Goal: Task Accomplishment & Management: Use online tool/utility

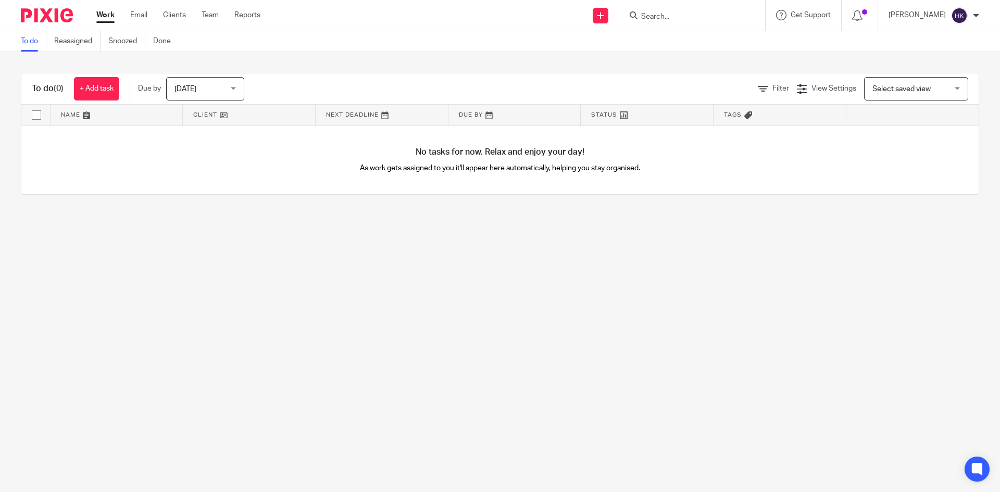
click at [660, 17] on input "Search" at bounding box center [687, 16] width 94 height 9
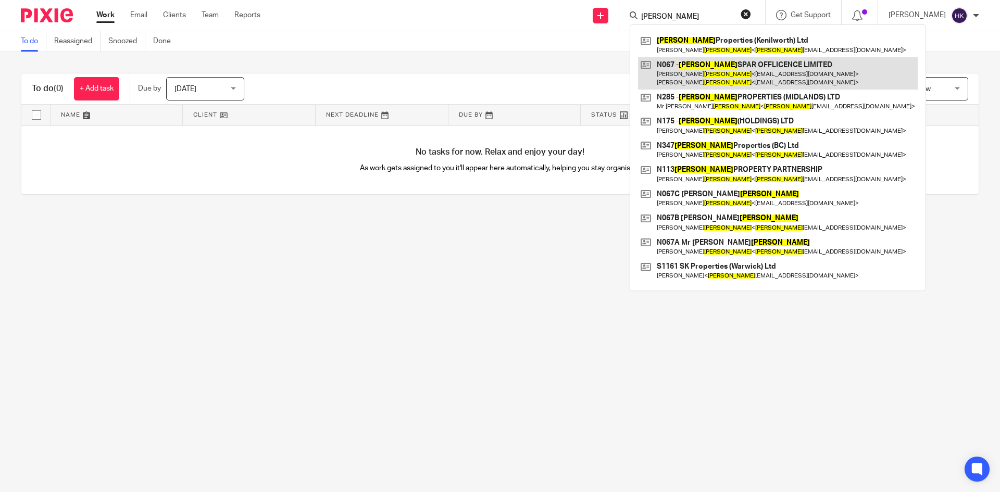
type input "nijjer"
click at [742, 78] on link at bounding box center [778, 73] width 280 height 32
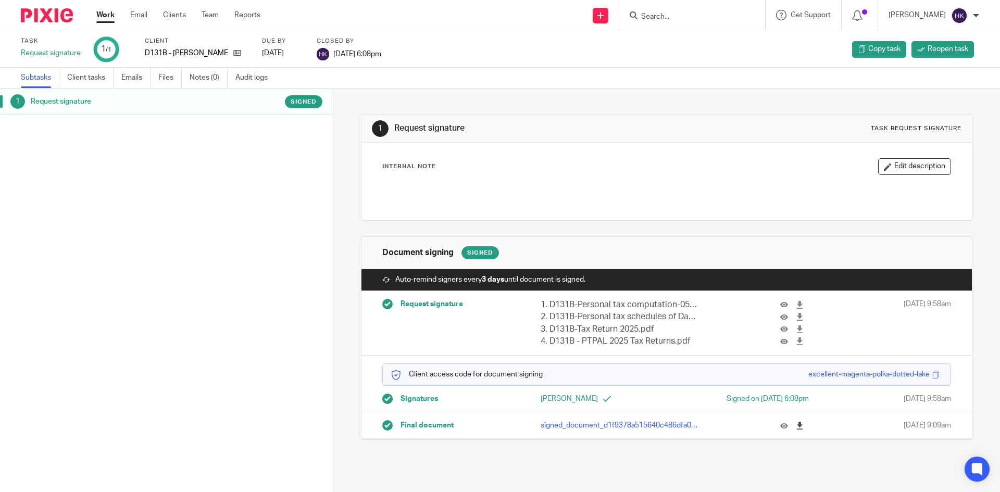
click at [796, 428] on icon at bounding box center [800, 426] width 8 height 8
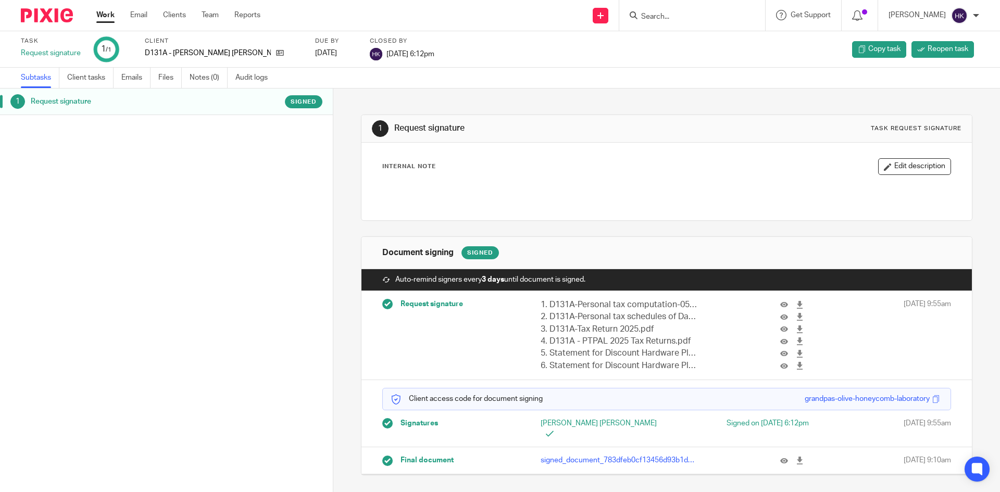
drag, startPoint x: 789, startPoint y: 452, endPoint x: 658, endPoint y: 429, distance: 133.2
click at [796, 457] on icon at bounding box center [800, 461] width 8 height 8
click at [604, 16] on icon at bounding box center [600, 15] width 6 height 6
click at [610, 91] on link "Request signature" at bounding box center [611, 94] width 73 height 15
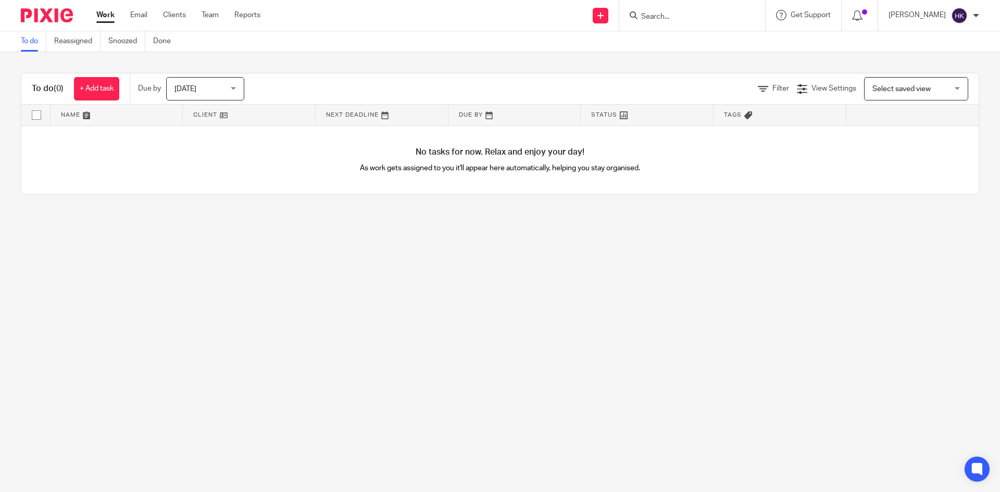
click at [671, 16] on input "Search" at bounding box center [687, 16] width 94 height 9
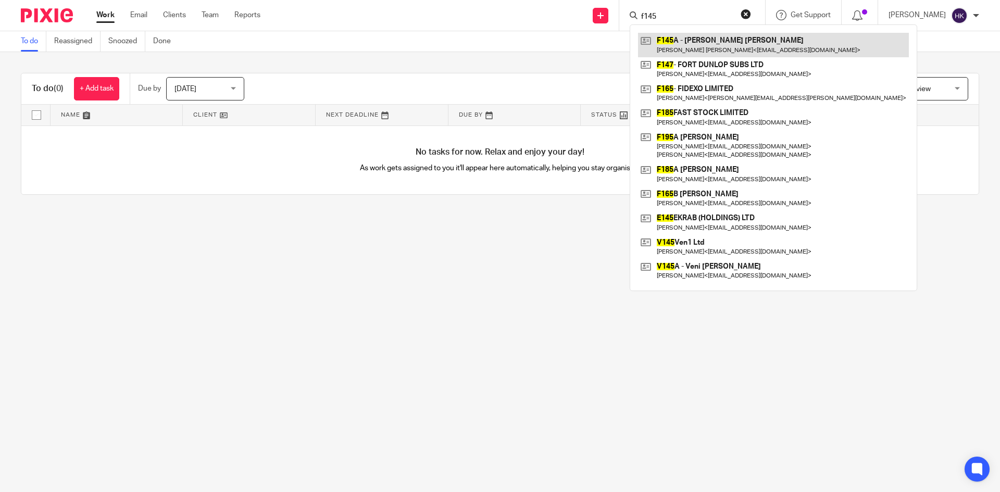
type input "f145"
click at [726, 40] on link at bounding box center [773, 45] width 271 height 24
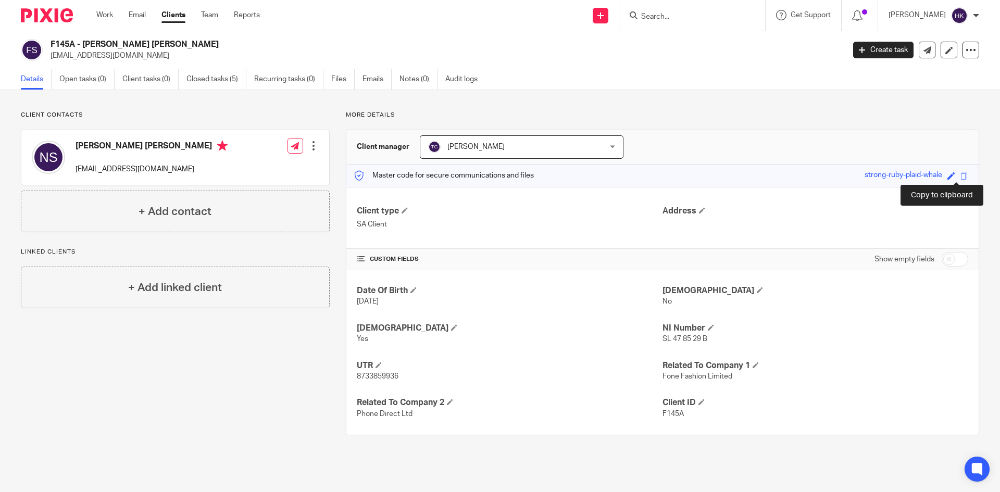
drag, startPoint x: 956, startPoint y: 175, endPoint x: 984, endPoint y: 191, distance: 31.9
click at [960, 175] on span at bounding box center [964, 176] width 8 height 8
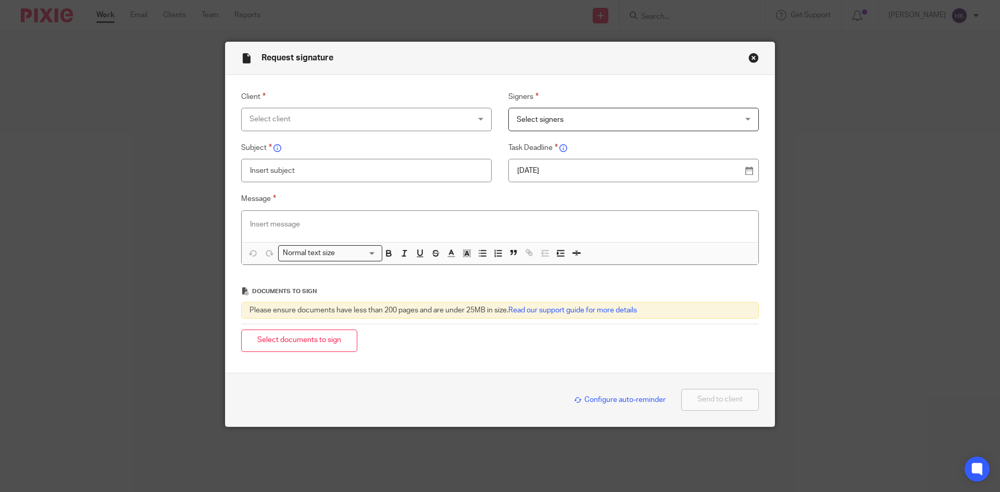
click at [273, 222] on p at bounding box center [500, 224] width 500 height 10
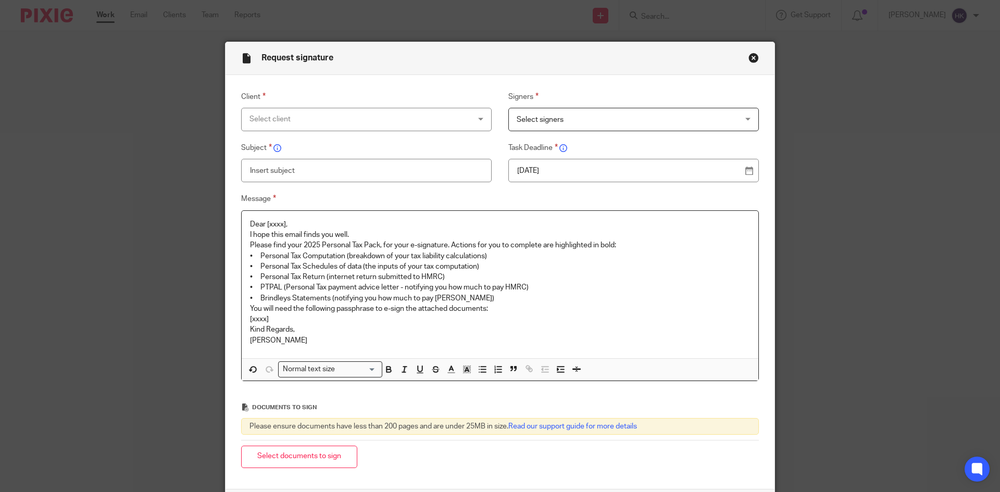
click at [281, 124] on div "Select client" at bounding box center [346, 119] width 194 height 22
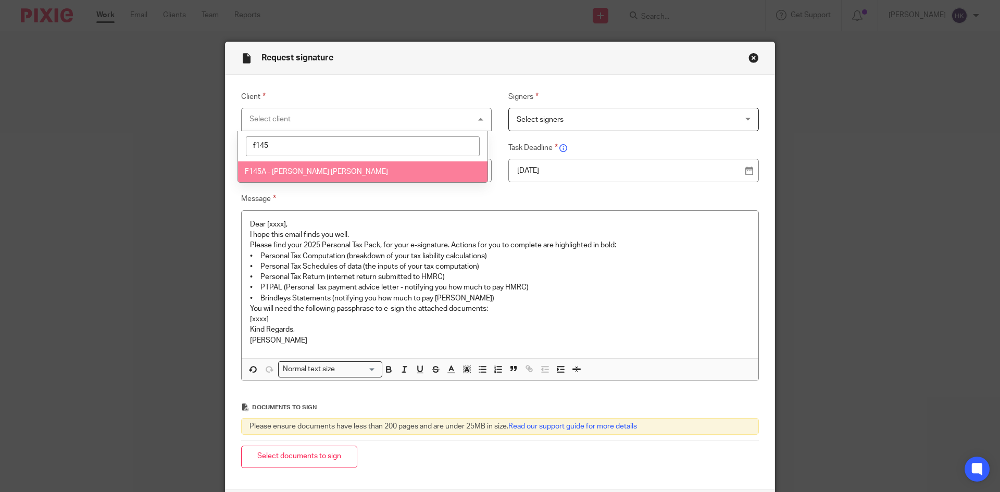
type input "f145"
click at [308, 173] on span "F145A - [PERSON_NAME] [PERSON_NAME]" at bounding box center [316, 171] width 143 height 7
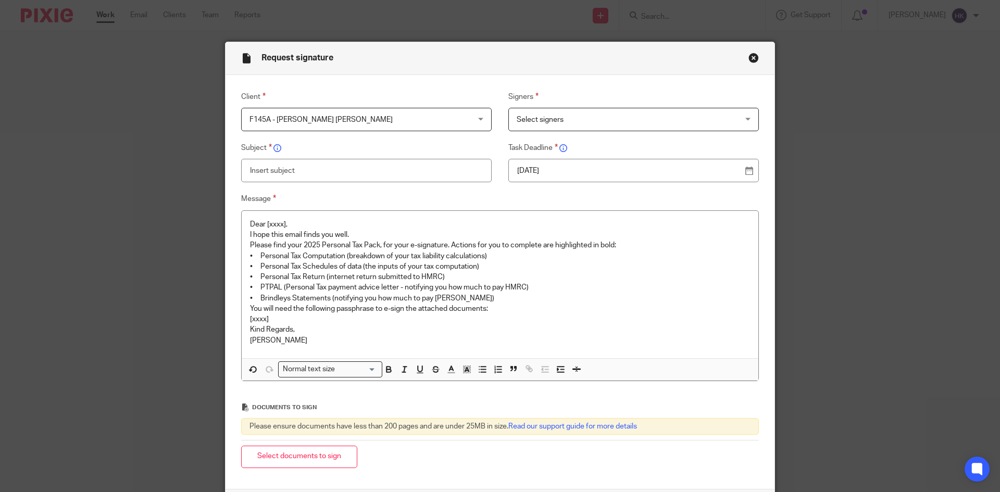
click at [587, 112] on span "Select signers" at bounding box center [614, 119] width 194 height 22
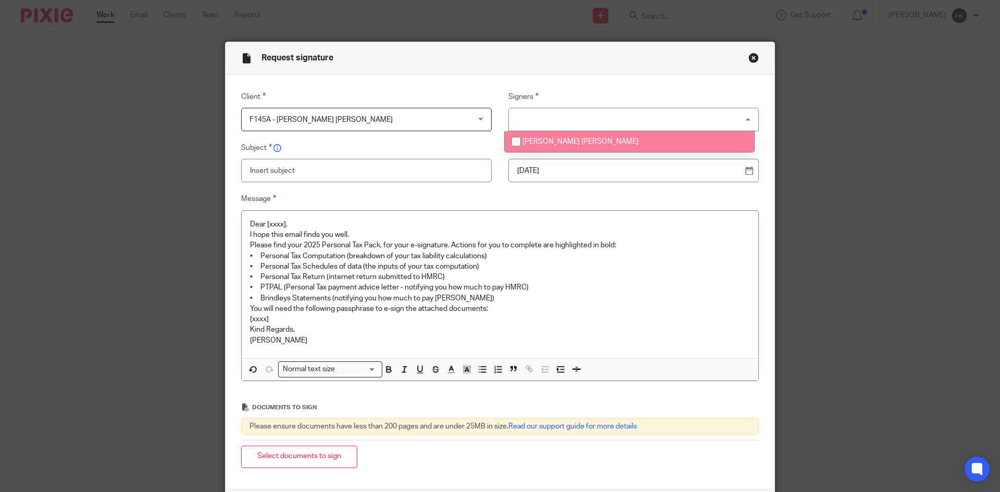
click at [594, 140] on li "Navjot Singh Saini" at bounding box center [629, 141] width 249 height 21
checkbox input "true"
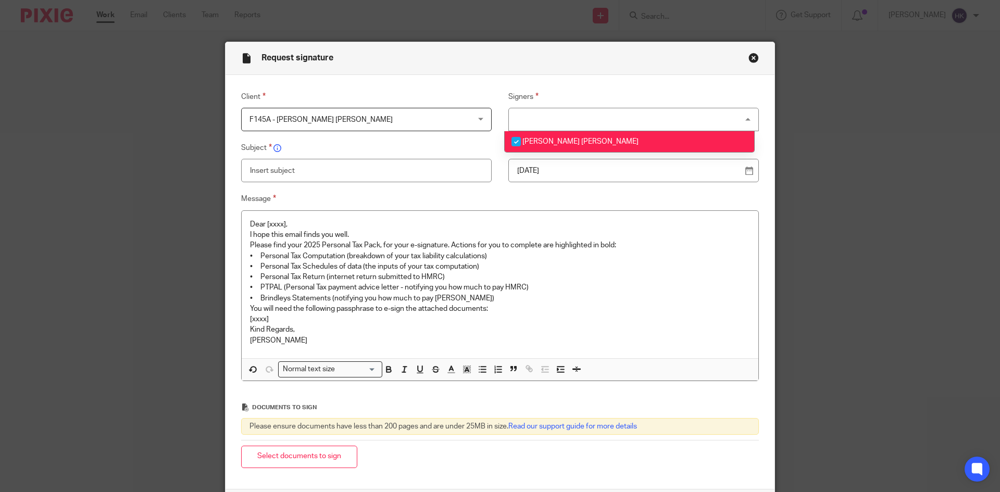
click at [586, 174] on p "15 Aug 2025" at bounding box center [629, 171] width 224 height 10
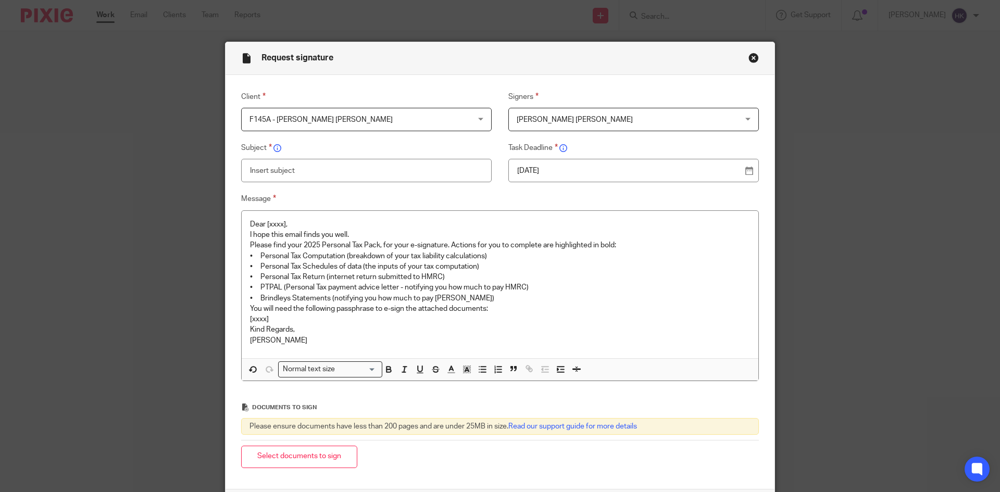
click at [289, 169] on input "text" at bounding box center [366, 170] width 250 height 23
type input "F145A - Personal Tax Return Pack"
click at [298, 219] on p "Dear [xxxx]," at bounding box center [500, 224] width 500 height 10
click at [299, 224] on p "Dear [xxxx]," at bounding box center [500, 224] width 500 height 10
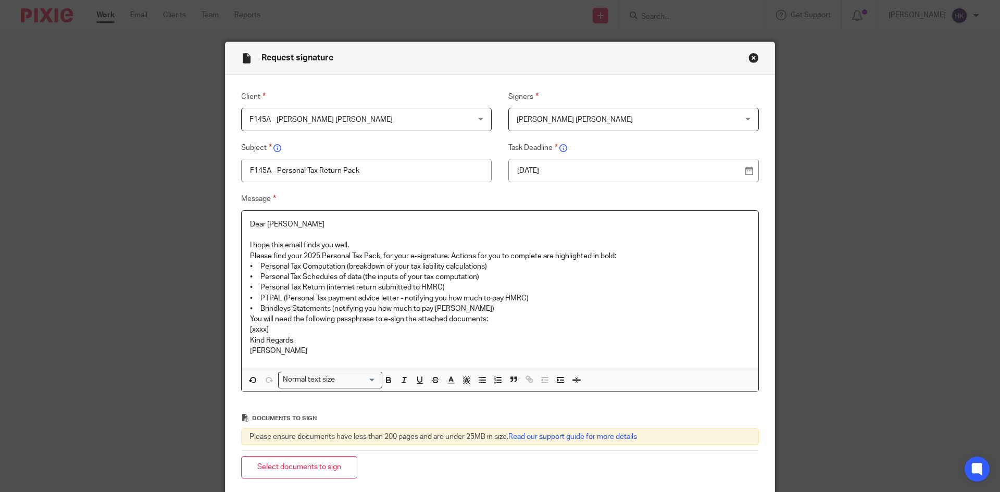
click at [347, 245] on p "I hope this email finds you well." at bounding box center [500, 245] width 500 height 10
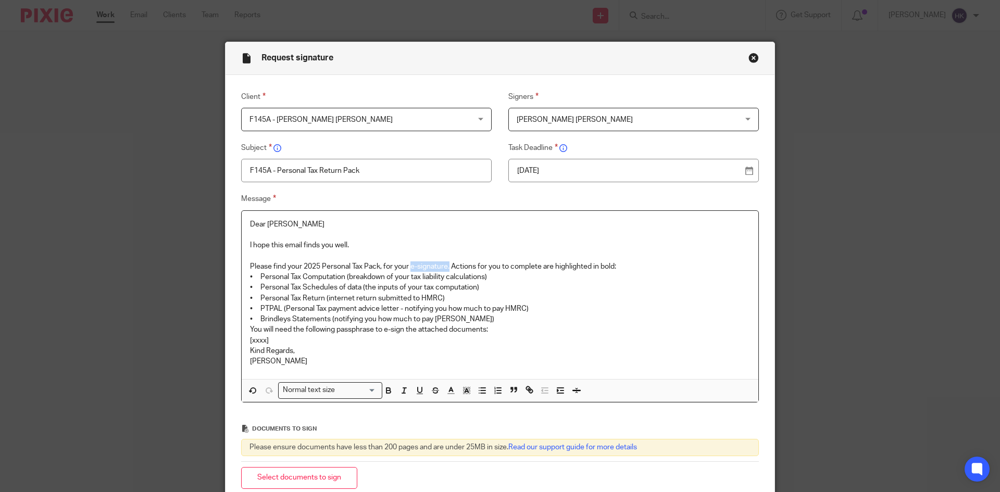
drag, startPoint x: 408, startPoint y: 263, endPoint x: 447, endPoint y: 265, distance: 39.1
click at [447, 265] on p "Please find your 2025 Personal Tax Pack, for your e-signature. Actions for you …" at bounding box center [500, 266] width 500 height 10
click at [633, 265] on p "Please find your 2025 Personal Tax Pack, for your e-signature. Actions for you …" at bounding box center [500, 266] width 500 height 10
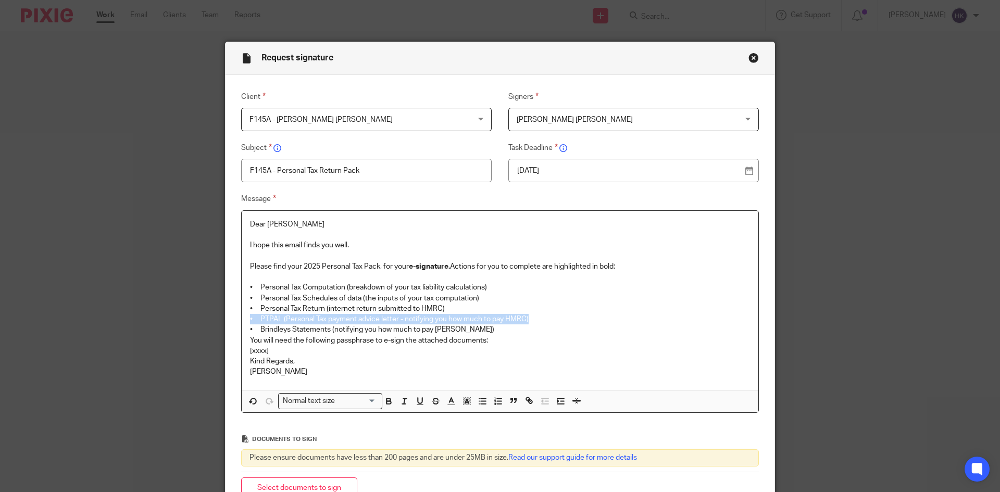
drag, startPoint x: 247, startPoint y: 317, endPoint x: 530, endPoint y: 322, distance: 282.3
click at [530, 322] on p "• PTPAL (Personal Tax payment advice letter - notifying you how much to pay HMR…" at bounding box center [500, 319] width 500 height 10
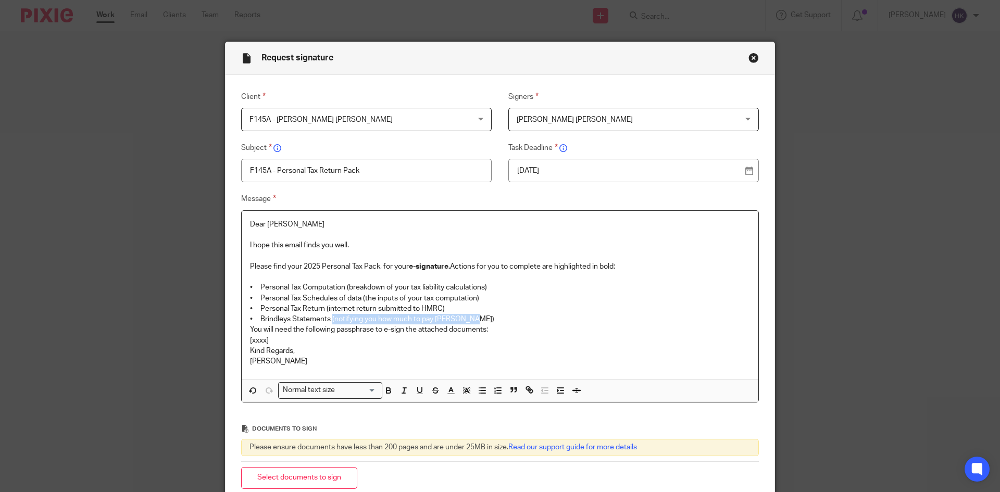
drag, startPoint x: 328, startPoint y: 317, endPoint x: 474, endPoint y: 316, distance: 145.8
click at [474, 316] on p "• Brindleys Statements (notifying you how much to pay Brindleys)" at bounding box center [500, 319] width 500 height 10
click at [482, 319] on p "• Brindleys Statements (notifying you how much to pay Brindleys)" at bounding box center [500, 319] width 500 height 10
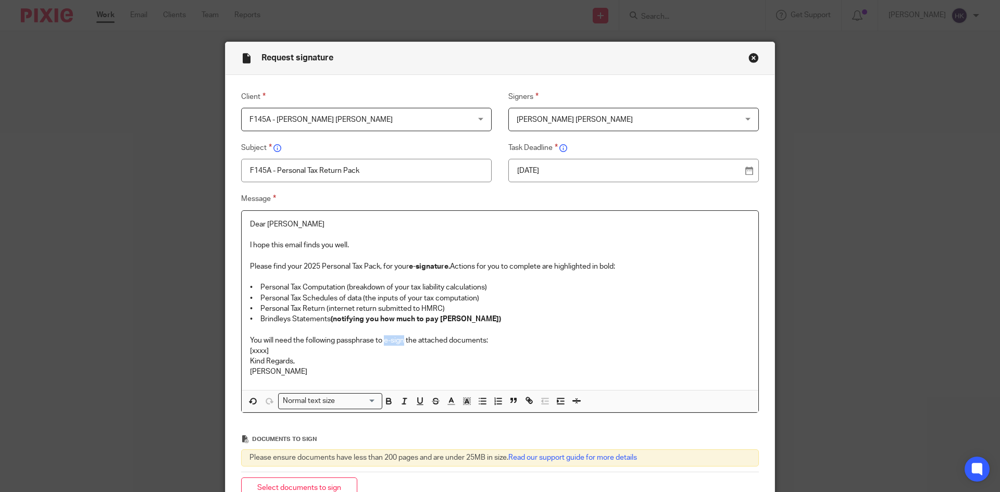
drag, startPoint x: 382, startPoint y: 340, endPoint x: 402, endPoint y: 340, distance: 19.8
click at [402, 340] on p "You will need the following passphrase to e-sign the attached documents:" at bounding box center [500, 340] width 500 height 10
click at [494, 340] on p "You will need the following passphrase to e-sign the attached documents:" at bounding box center [500, 340] width 500 height 10
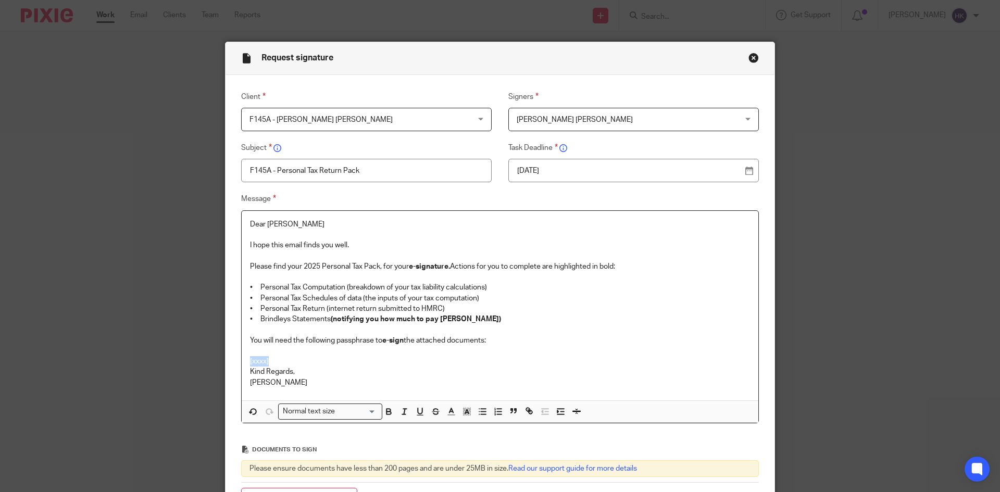
drag, startPoint x: 281, startPoint y: 362, endPoint x: 243, endPoint y: 360, distance: 38.1
click at [243, 360] on div "Dear Navjot I hope this email finds you well. Please find your 2025 Personal Ta…" at bounding box center [500, 306] width 517 height 190
drag, startPoint x: 332, startPoint y: 359, endPoint x: 235, endPoint y: 358, distance: 96.3
click at [235, 358] on div "Message Dear Navjot I hope this email finds you well. Please find your 2025 Per…" at bounding box center [492, 308] width 534 height 231
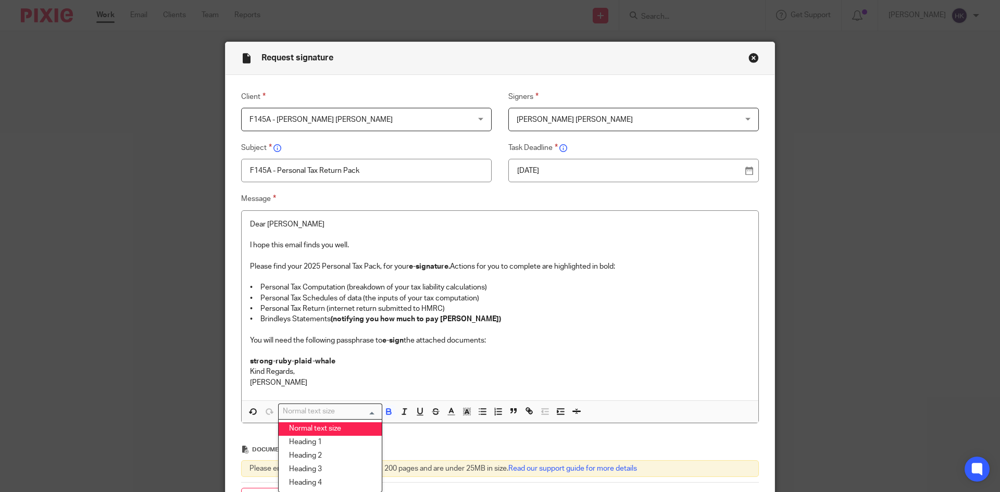
click at [289, 413] on div "Normal text size" at bounding box center [328, 410] width 98 height 13
click at [319, 456] on li "Heading 2" at bounding box center [330, 456] width 103 height 14
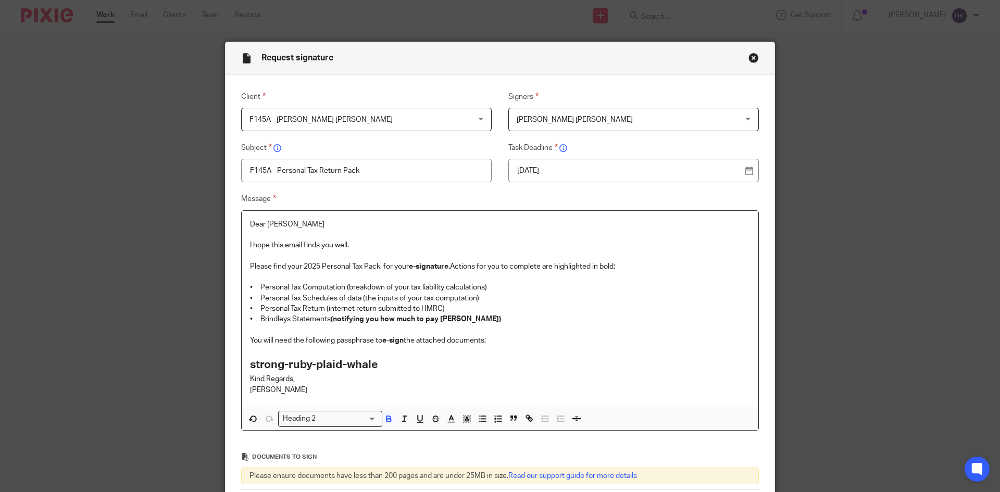
click at [385, 363] on h2 "strong-ruby-plaid-whale" at bounding box center [500, 365] width 500 height 18
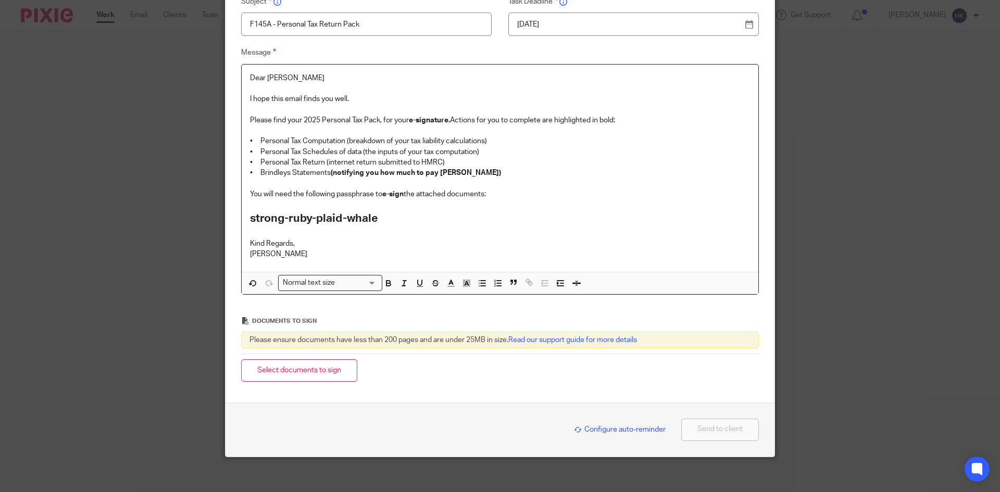
scroll to position [153, 0]
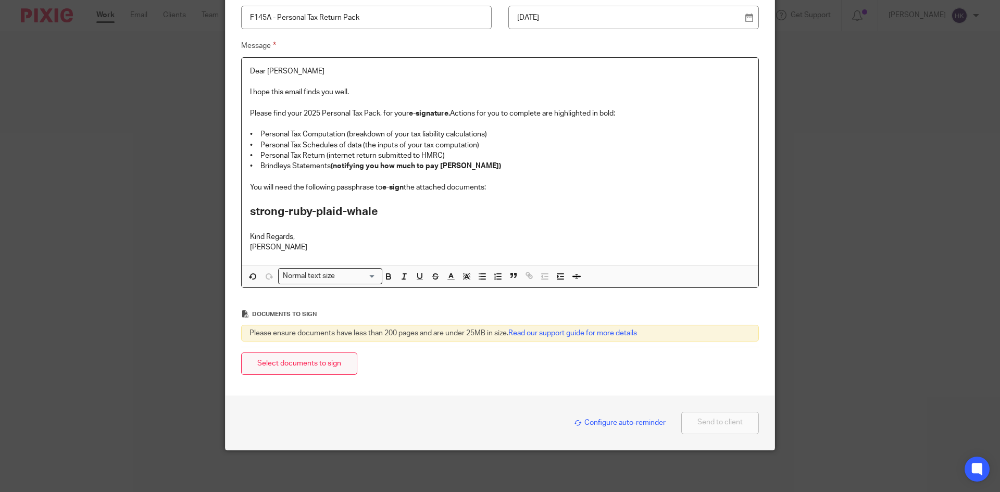
click at [308, 369] on button "Select documents to sign" at bounding box center [299, 364] width 116 height 22
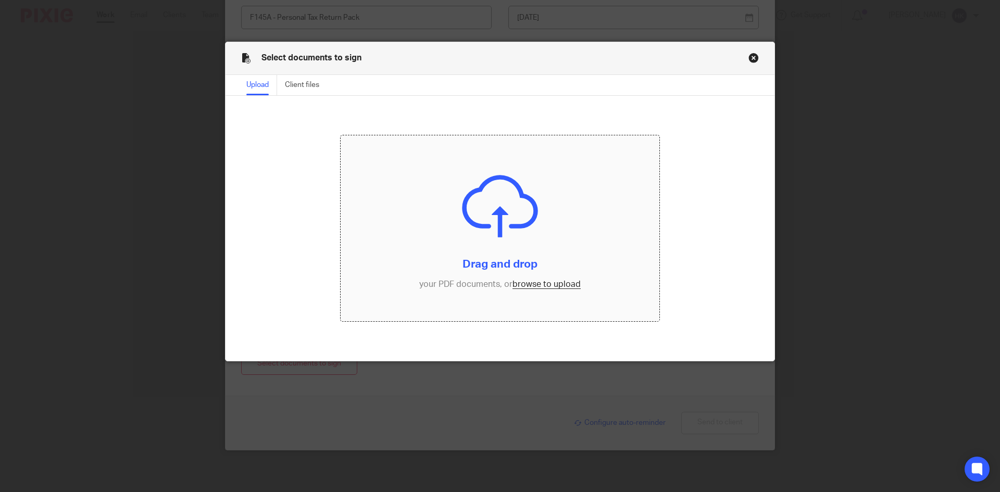
click at [522, 288] on input "file" at bounding box center [500, 228] width 319 height 186
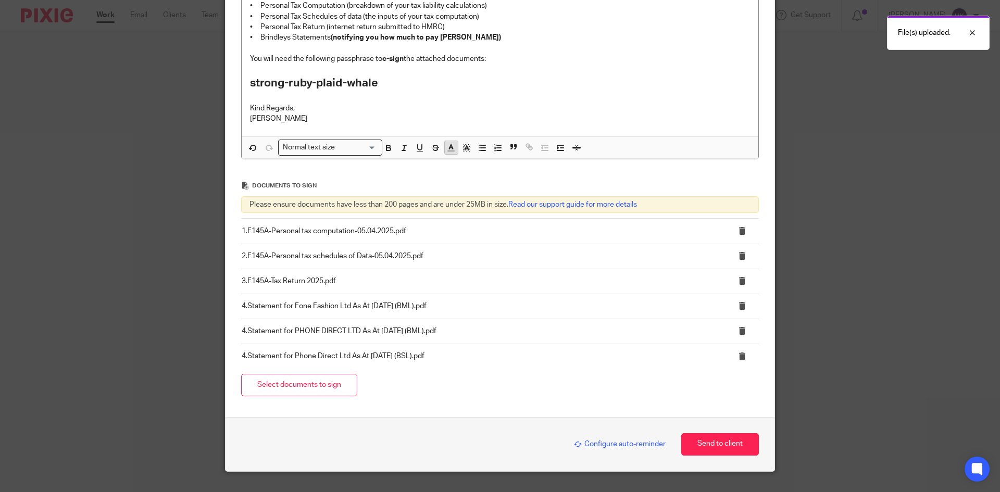
scroll to position [303, 0]
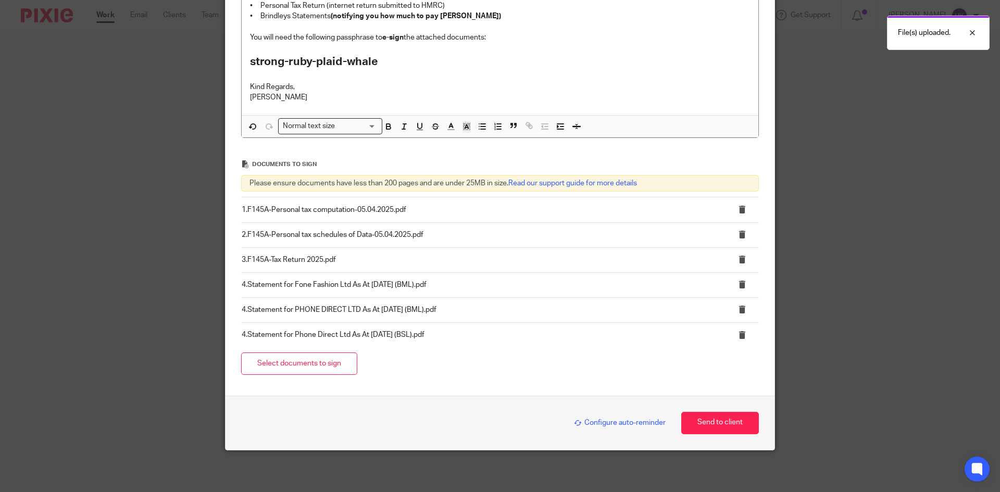
click at [612, 424] on span "Configure auto-reminder" at bounding box center [620, 422] width 92 height 7
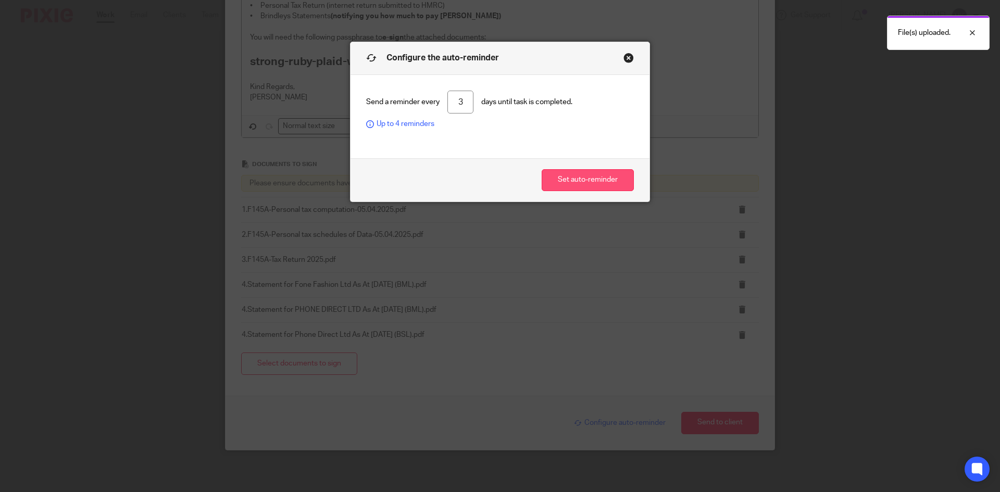
click at [596, 173] on button "Set auto-reminder" at bounding box center [588, 180] width 92 height 22
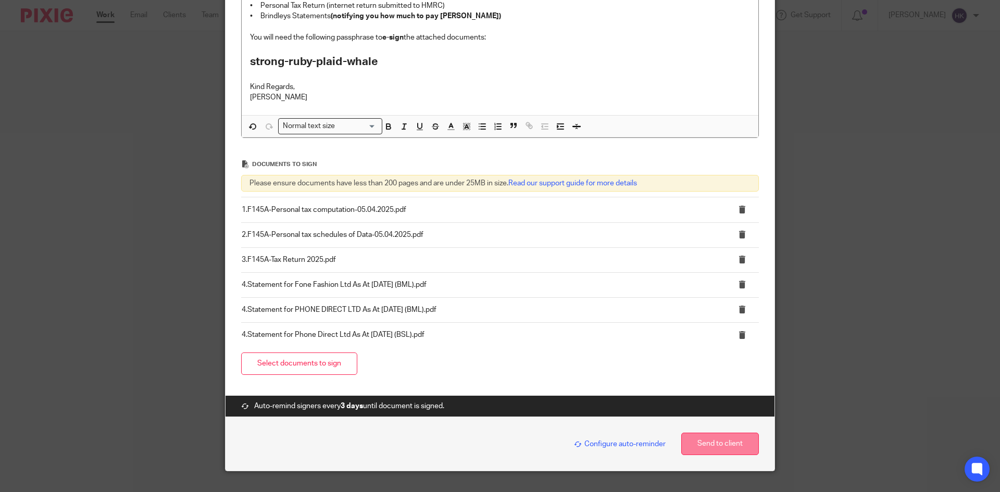
click at [719, 446] on button "Send to client" at bounding box center [720, 444] width 78 height 22
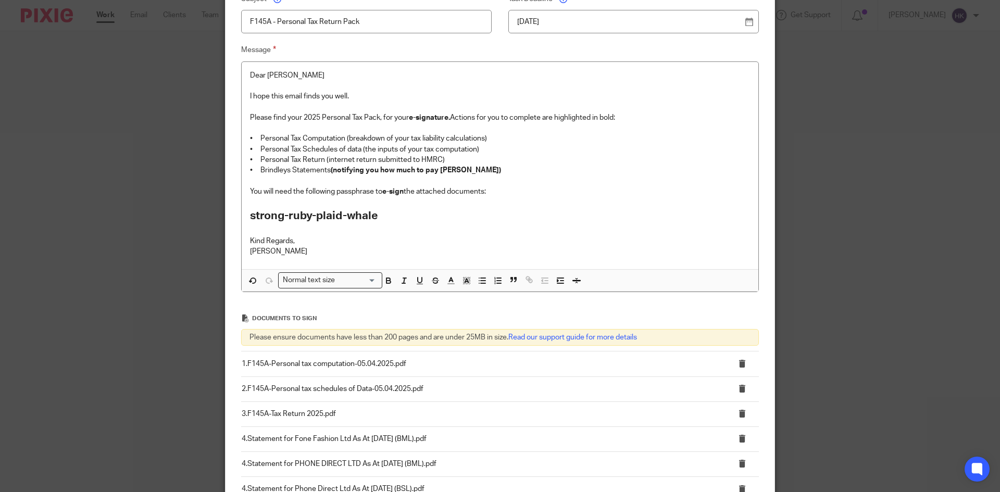
scroll to position [147, 0]
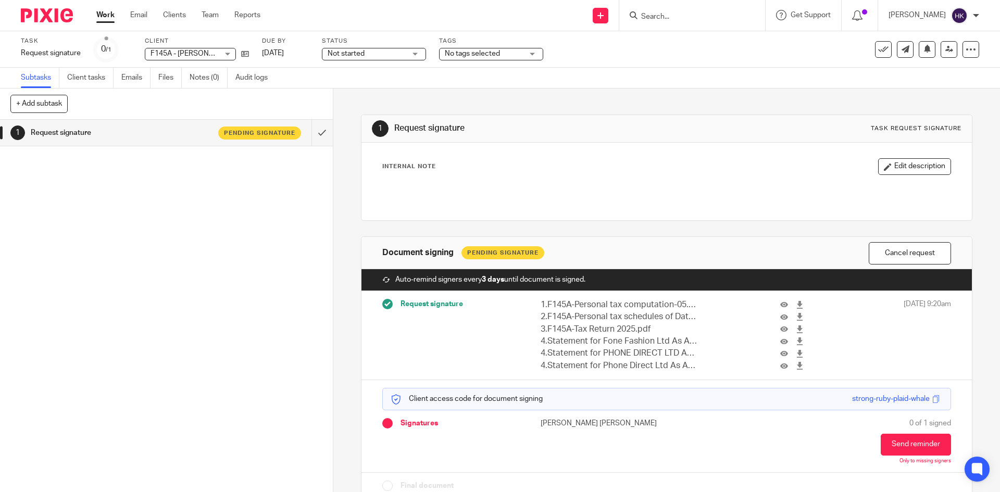
click at [33, 12] on img at bounding box center [47, 15] width 52 height 14
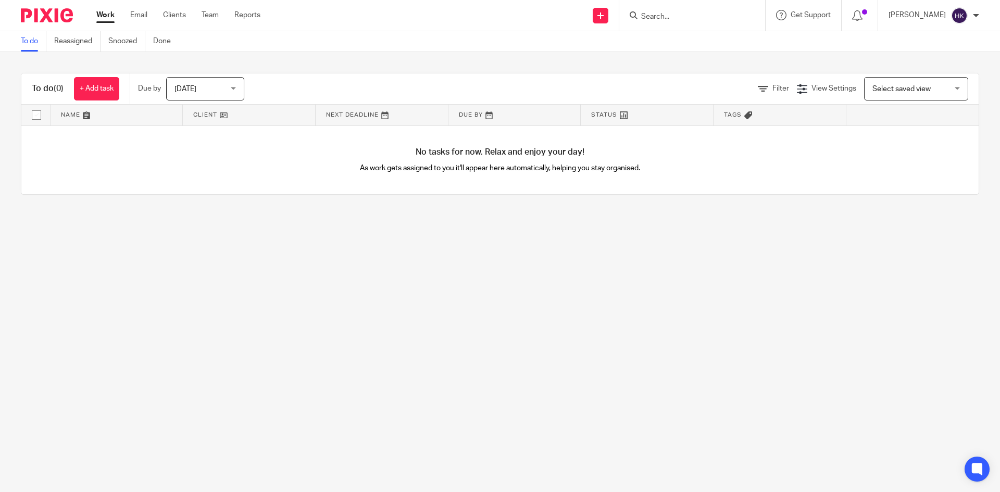
click at [668, 16] on input "Search" at bounding box center [687, 16] width 94 height 9
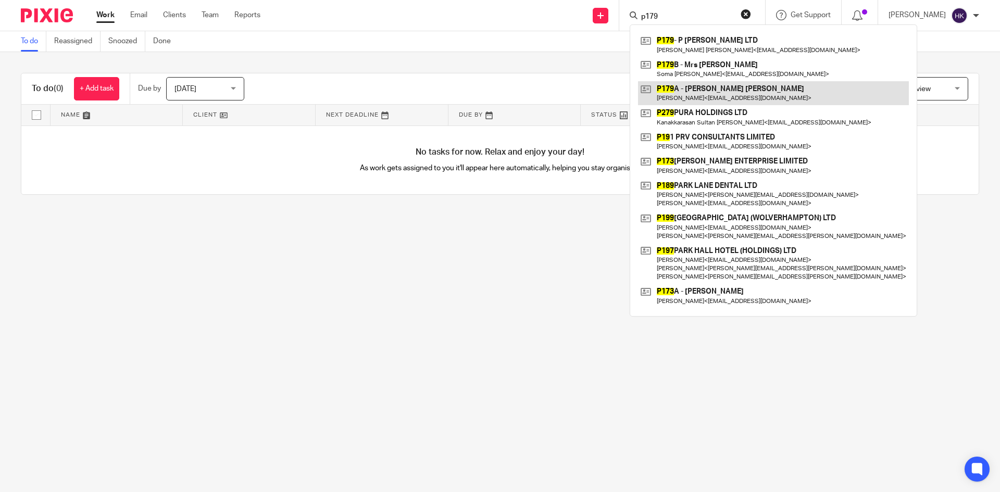
type input "p179"
click at [719, 87] on link at bounding box center [773, 93] width 271 height 24
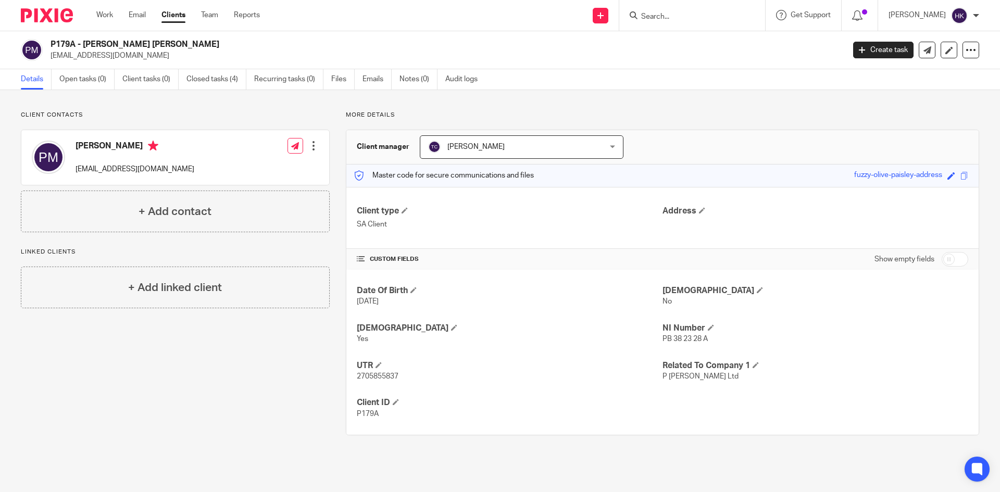
drag, startPoint x: 45, startPoint y: 58, endPoint x: 124, endPoint y: 61, distance: 79.7
click at [124, 61] on div "P179A - [PERSON_NAME] [PERSON_NAME] [EMAIL_ADDRESS][DOMAIN_NAME] Create task Up…" at bounding box center [500, 50] width 1000 height 38
click at [168, 65] on div "P179A - [PERSON_NAME] [PERSON_NAME] [EMAIL_ADDRESS][DOMAIN_NAME] Create task Up…" at bounding box center [500, 50] width 1000 height 38
drag, startPoint x: 50, startPoint y: 60, endPoint x: 141, endPoint y: 61, distance: 91.1
click at [141, 61] on div "P179A - [PERSON_NAME] [PERSON_NAME] [EMAIL_ADDRESS][DOMAIN_NAME] Create task Up…" at bounding box center [500, 50] width 1000 height 38
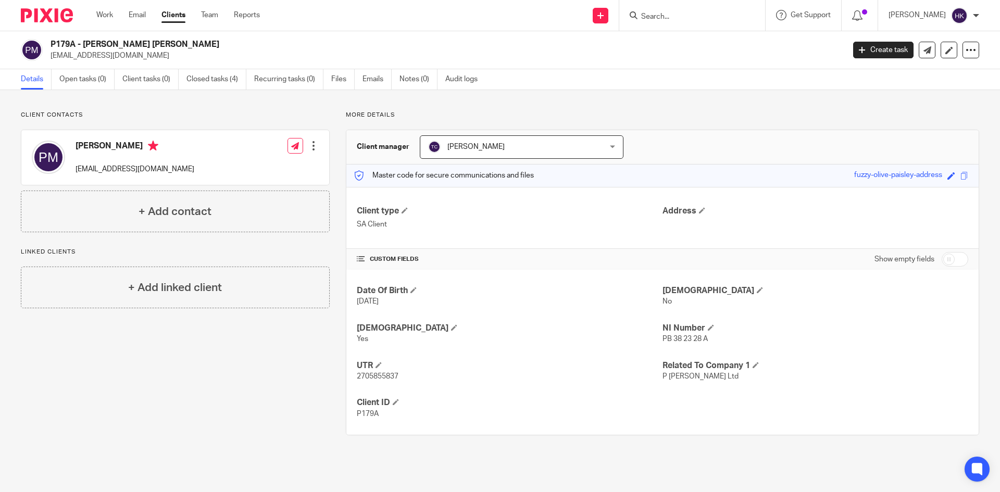
copy p "[EMAIL_ADDRESS][DOMAIN_NAME]"
drag, startPoint x: 660, startPoint y: 18, endPoint x: 390, endPoint y: 155, distance: 303.0
click at [656, 19] on input "Search" at bounding box center [687, 16] width 94 height 9
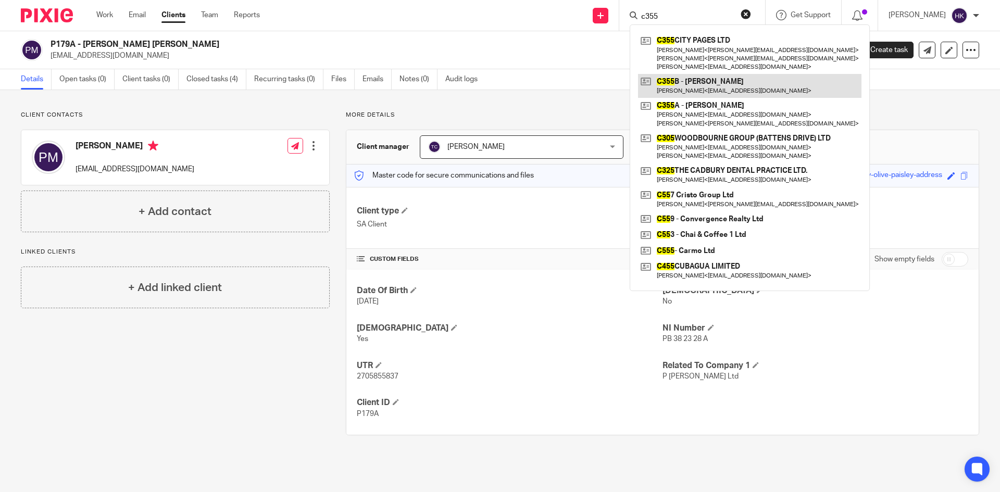
type input "c355"
click at [696, 90] on link at bounding box center [749, 86] width 223 height 24
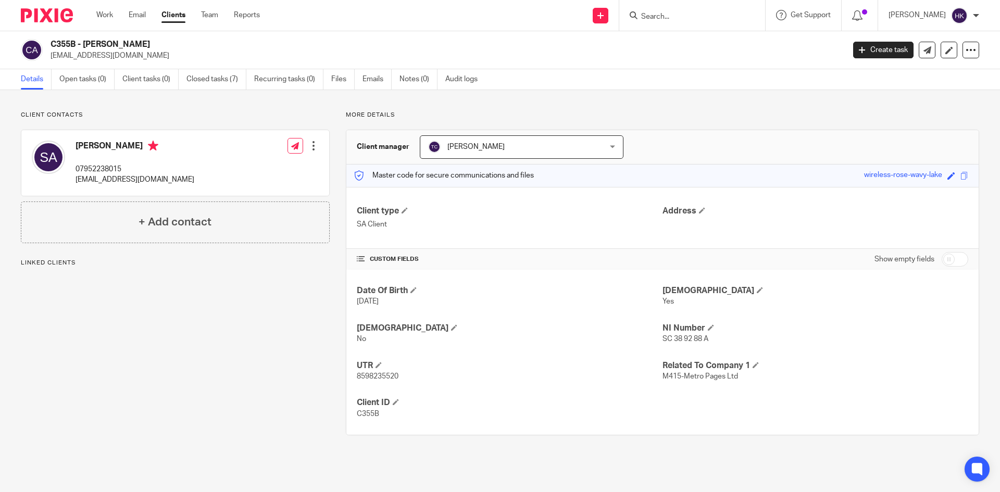
drag, startPoint x: 48, startPoint y: 59, endPoint x: 132, endPoint y: 64, distance: 84.0
click at [132, 64] on div "C355B - [PERSON_NAME] [EMAIL_ADDRESS][DOMAIN_NAME] Create task Update from Comp…" at bounding box center [500, 50] width 1000 height 38
copy p "[EMAIL_ADDRESS][DOMAIN_NAME]"
